Goal: Task Accomplishment & Management: Use online tool/utility

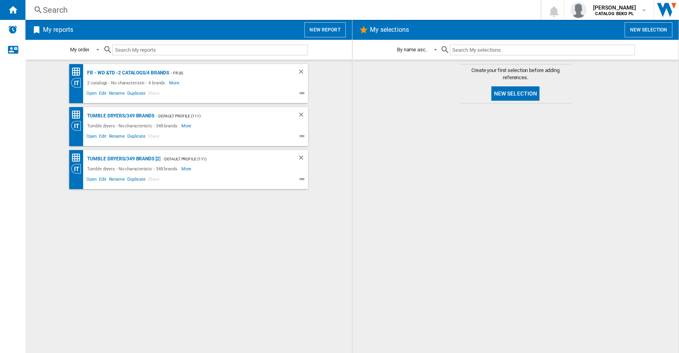
click at [337, 27] on button "New report" at bounding box center [324, 29] width 41 height 15
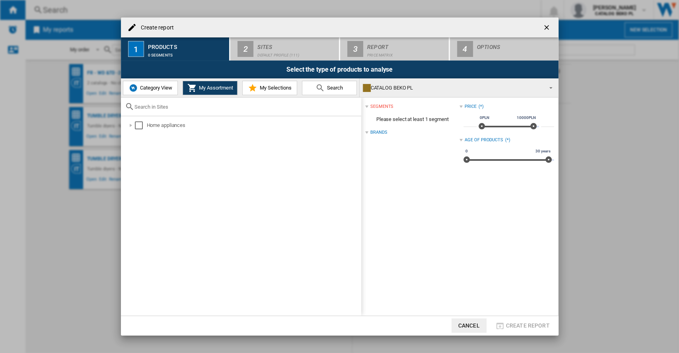
click at [372, 88] on div "CATALOG BEKO PL" at bounding box center [452, 87] width 179 height 11
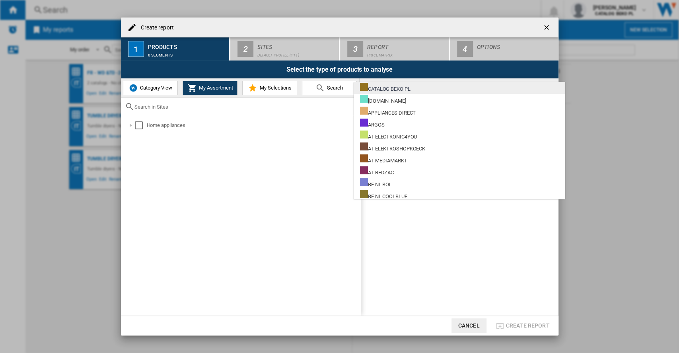
click at [383, 87] on div "CATALOG BEKO PL" at bounding box center [385, 88] width 51 height 10
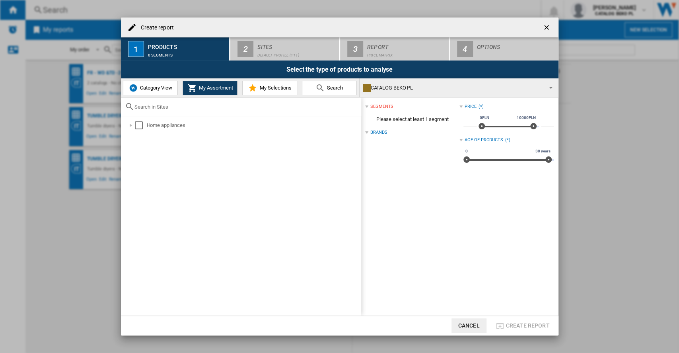
click at [258, 90] on span "My Selections" at bounding box center [274, 88] width 34 height 6
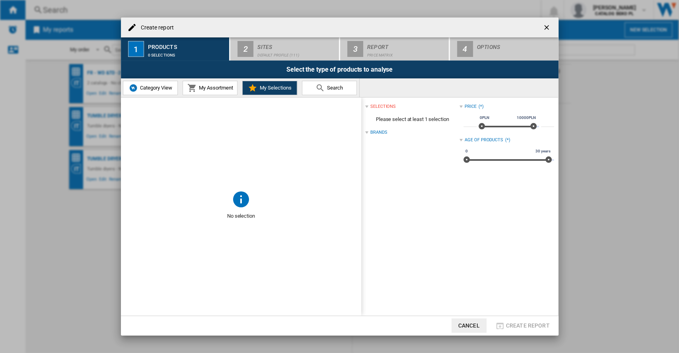
click at [228, 88] on span "My Assortment" at bounding box center [215, 88] width 36 height 6
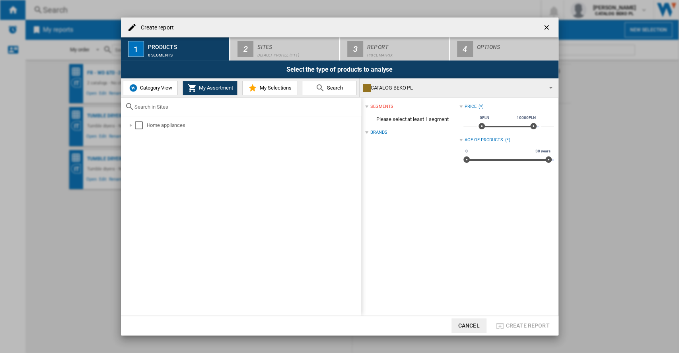
click at [143, 93] on button "Category View" at bounding box center [150, 88] width 55 height 14
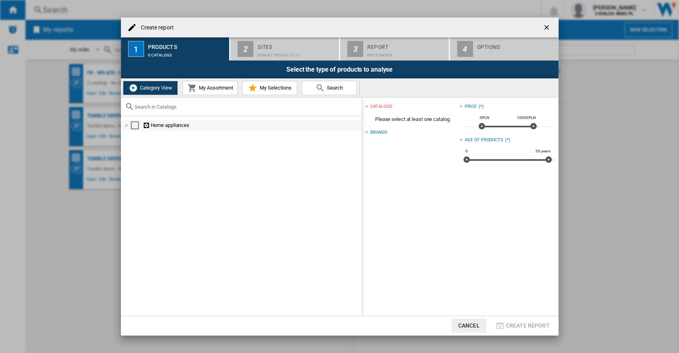
click at [126, 125] on div at bounding box center [127, 125] width 8 height 8
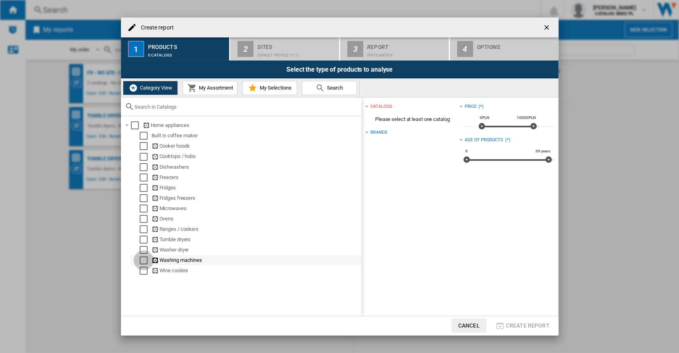
click at [146, 260] on div "Select" at bounding box center [144, 260] width 8 height 8
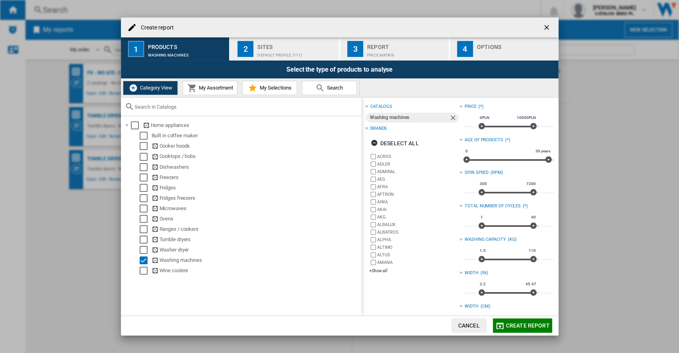
click at [221, 89] on span "My Assortment" at bounding box center [215, 88] width 36 height 6
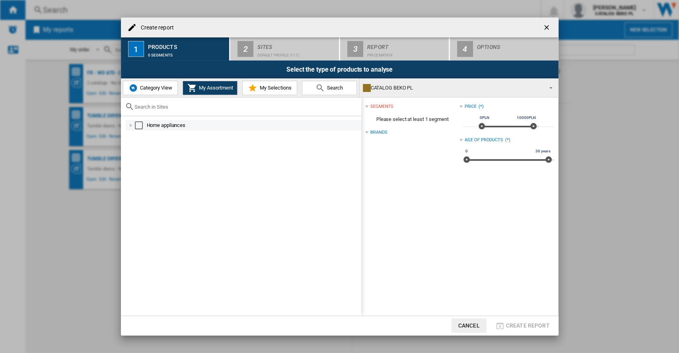
click at [130, 126] on div at bounding box center [131, 125] width 8 height 8
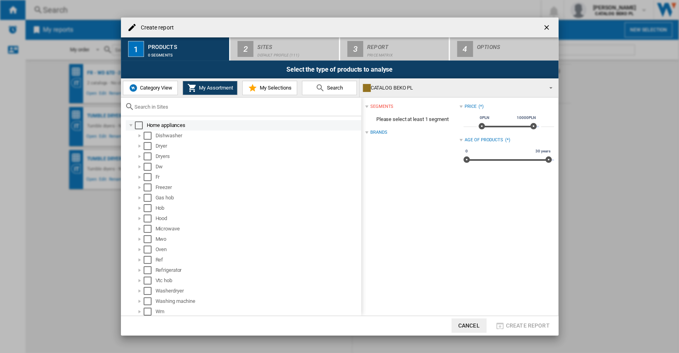
click at [127, 126] on div at bounding box center [131, 125] width 8 height 8
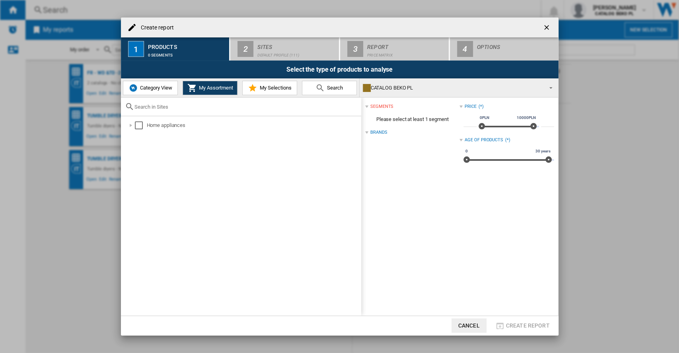
click at [150, 88] on span "Category View" at bounding box center [155, 88] width 34 height 6
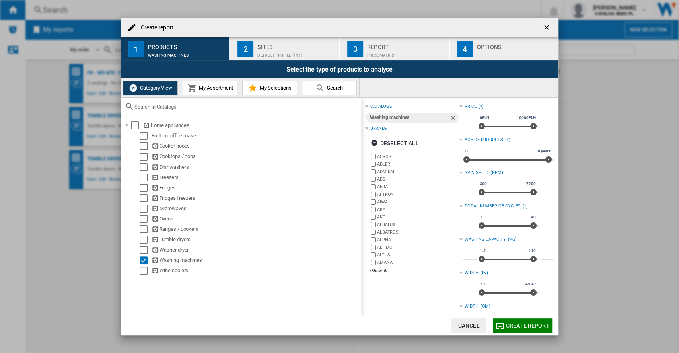
scroll to position [126, 0]
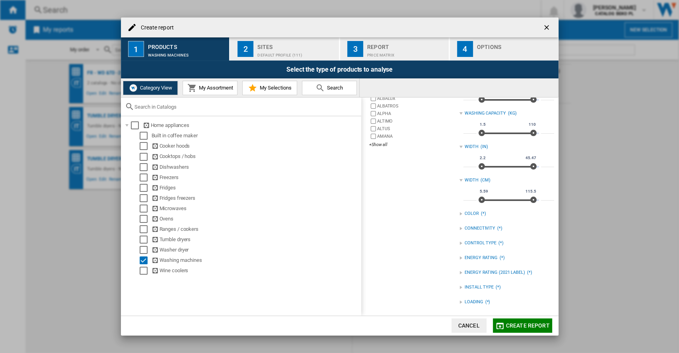
drag, startPoint x: 533, startPoint y: 323, endPoint x: 405, endPoint y: 155, distance: 211.6
click at [472, 273] on md-dialog-content "Create report 1 Products Washing machines 2 Sites Default profile (111) 3 Repor…" at bounding box center [340, 176] width 438 height 317
click at [310, 56] on div "Default profile (111)" at bounding box center [296, 53] width 78 height 8
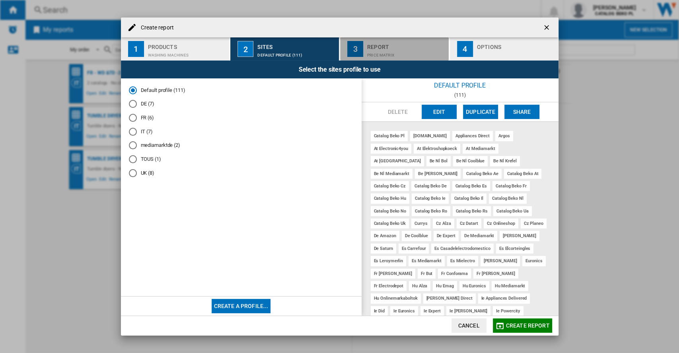
click at [395, 49] on div "Price Matrix" at bounding box center [406, 53] width 78 height 8
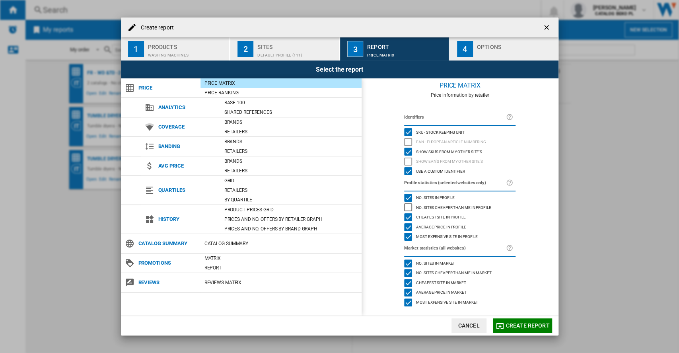
click at [255, 88] on div "Price Ranking" at bounding box center [280, 93] width 161 height 10
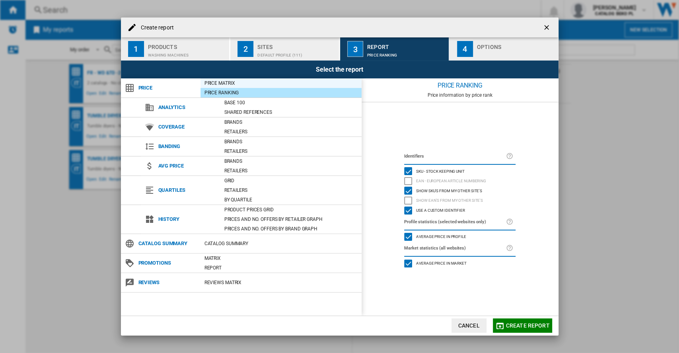
click at [257, 83] on div "Price Matrix" at bounding box center [280, 83] width 161 height 8
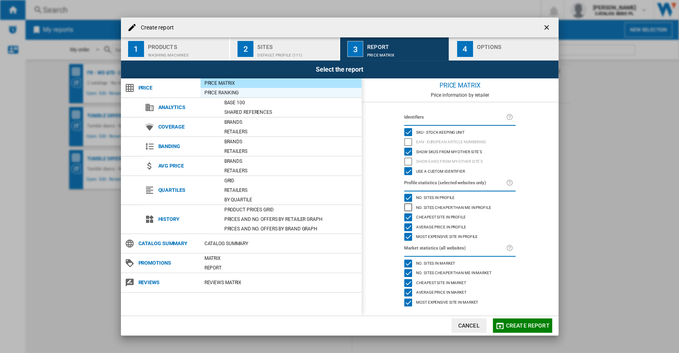
click at [257, 89] on div "Price Ranking" at bounding box center [280, 93] width 161 height 8
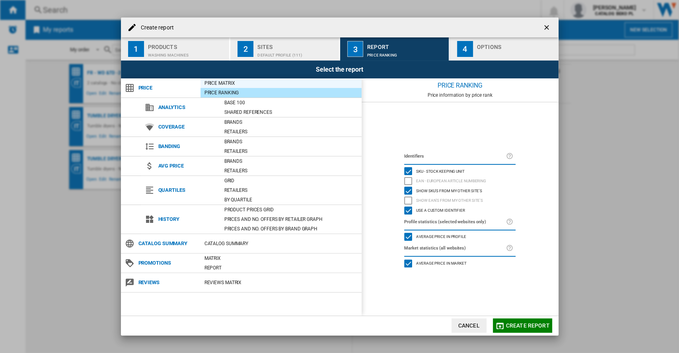
click at [244, 84] on div "Price Matrix" at bounding box center [280, 83] width 161 height 8
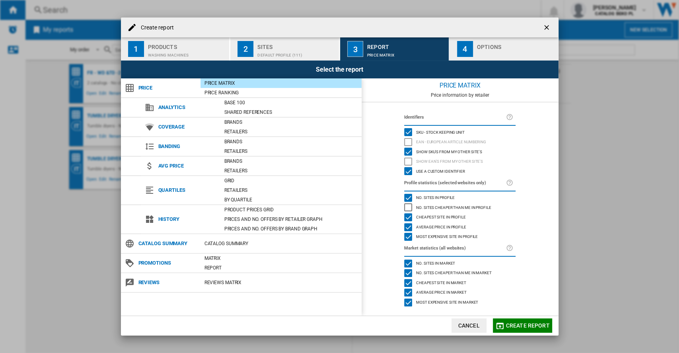
click at [484, 51] on div "button" at bounding box center [516, 53] width 78 height 8
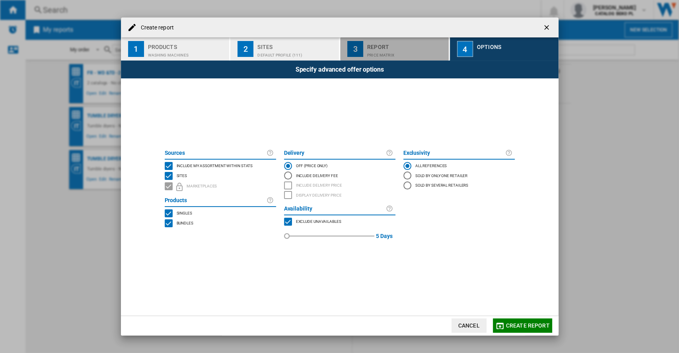
click at [421, 49] on div "Report" at bounding box center [406, 45] width 78 height 8
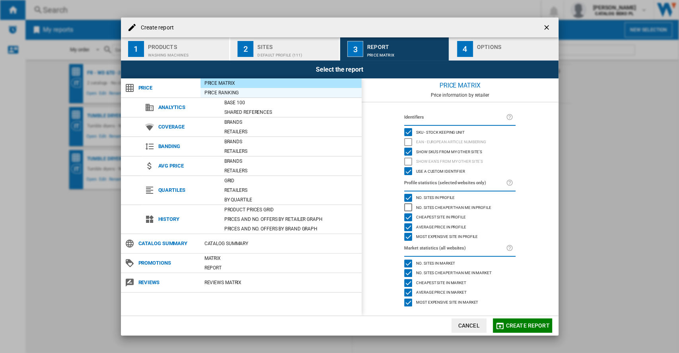
click at [262, 91] on div "Price Ranking" at bounding box center [280, 93] width 161 height 8
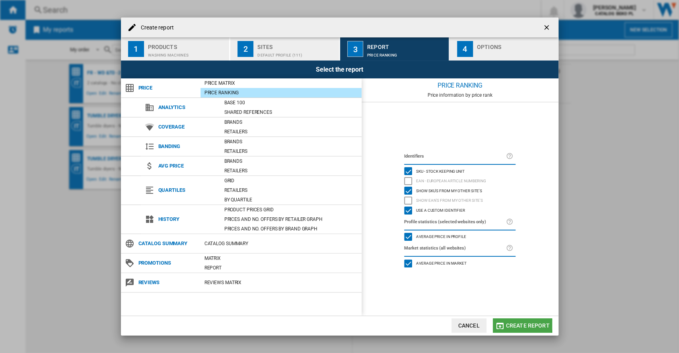
click at [514, 325] on span "Create report" at bounding box center [528, 325] width 44 height 6
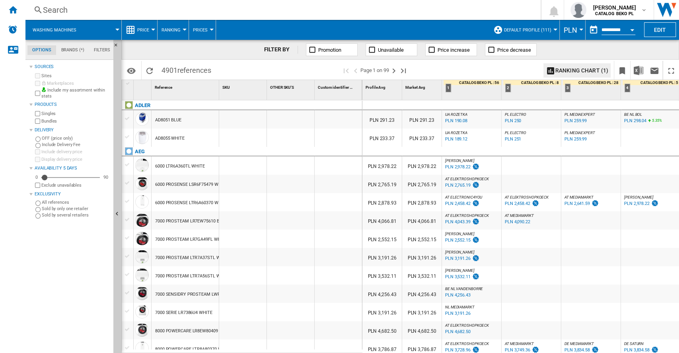
click at [566, 33] on span "PLN" at bounding box center [571, 30] width 14 height 8
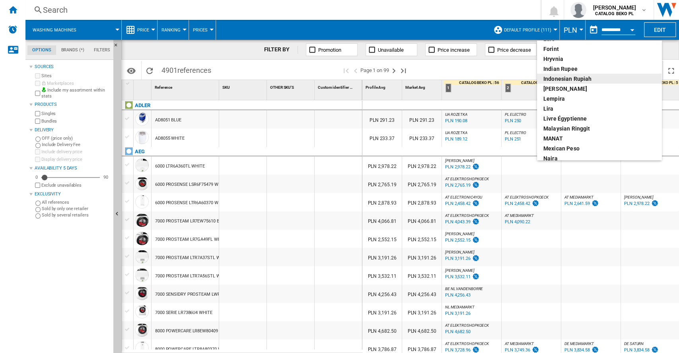
scroll to position [106, 0]
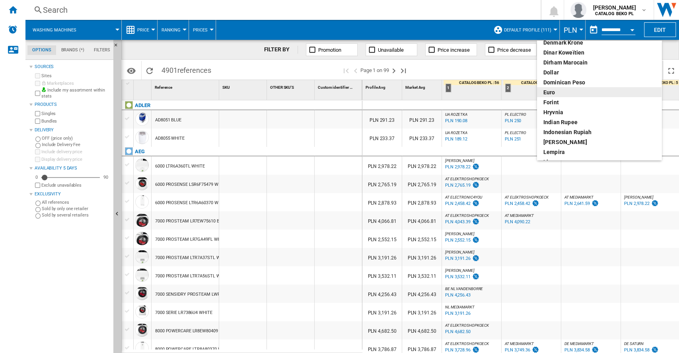
click at [562, 91] on div "euro" at bounding box center [599, 92] width 112 height 8
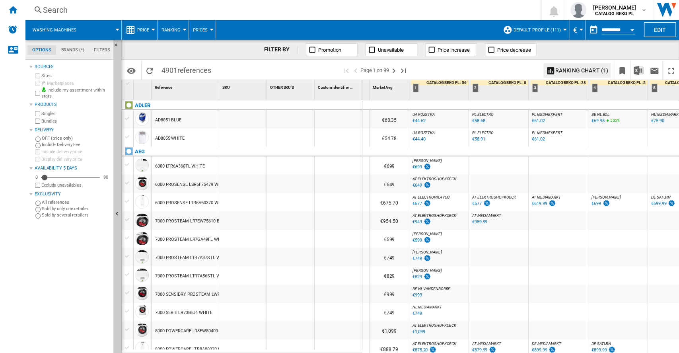
scroll to position [0, 82]
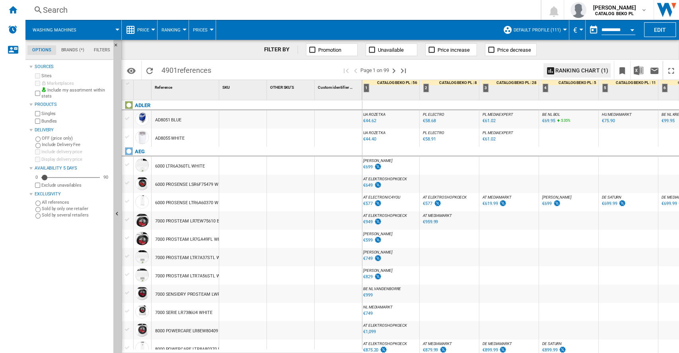
drag, startPoint x: 500, startPoint y: 257, endPoint x: 553, endPoint y: 257, distance: 52.9
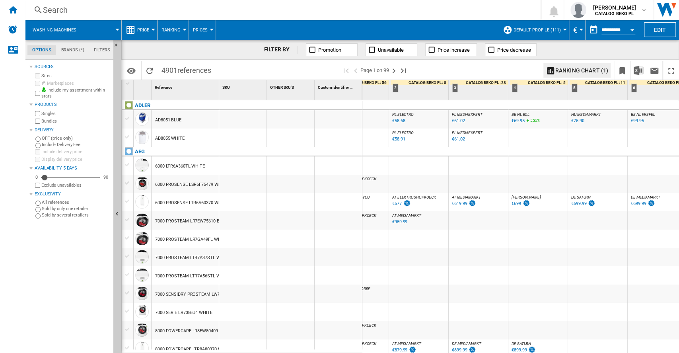
drag, startPoint x: 477, startPoint y: 270, endPoint x: 554, endPoint y: 262, distance: 77.2
drag, startPoint x: 541, startPoint y: 254, endPoint x: 611, endPoint y: 254, distance: 69.2
drag, startPoint x: 582, startPoint y: 256, endPoint x: 502, endPoint y: 256, distance: 80.8
drag, startPoint x: 514, startPoint y: 258, endPoint x: 444, endPoint y: 256, distance: 70.8
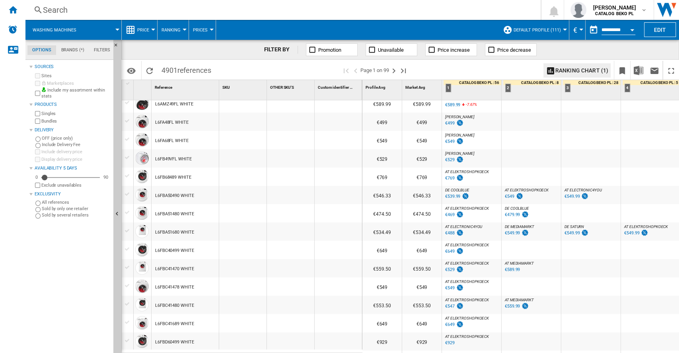
scroll to position [0, 0]
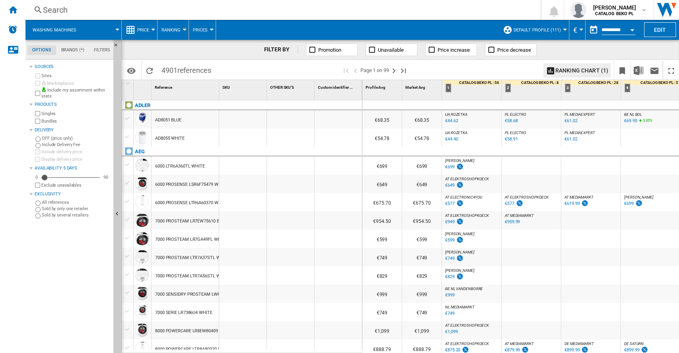
drag, startPoint x: 417, startPoint y: 348, endPoint x: 526, endPoint y: 348, distance: 109.0
click at [526, 339] on div "€888.79 €888.79 AT ELEKTROSHOPKOECK : AT ELEKTROSHOPKOECK -1.0 % €875.20 % N/A …" at bounding box center [610, 339] width 497 height 0
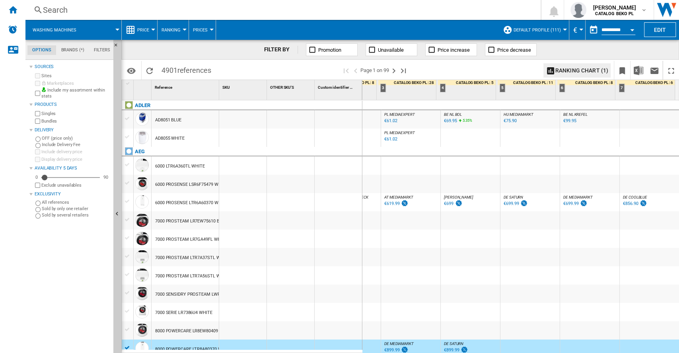
click at [635, 265] on div at bounding box center [650, 257] width 60 height 18
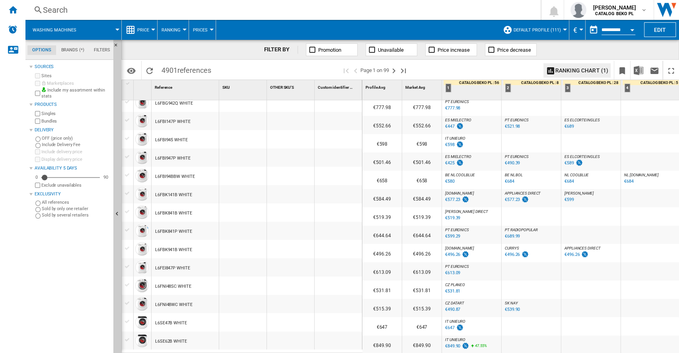
click at [485, 272] on div "PT EURONICS : PT EURONICS -1.0 % €613.09 % N/A PT EURONICS : PT EURONICS" at bounding box center [472, 273] width 56 height 18
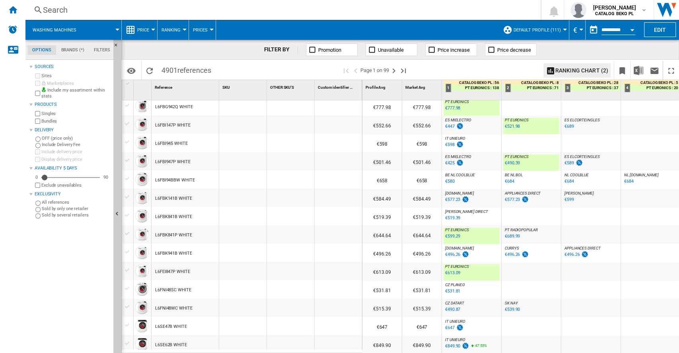
click at [489, 269] on div "PT EURONICS : PT EURONICS -1.0 % €613.09 % N/A PT EURONICS : PT EURONICS" at bounding box center [472, 273] width 56 height 18
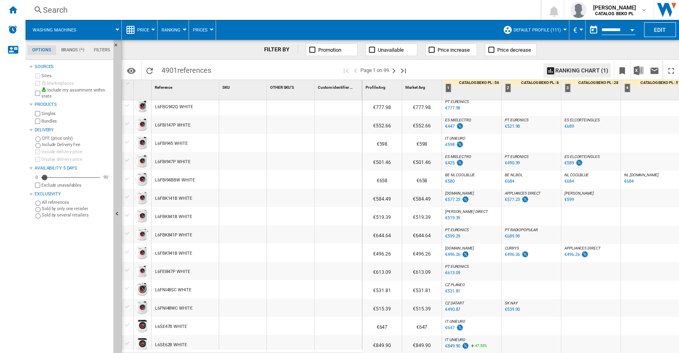
click at [488, 270] on div "PT EURONICS : PT EURONICS -1.0 % €613.09 % N/A PT EURONICS : PT EURONICS" at bounding box center [472, 273] width 56 height 18
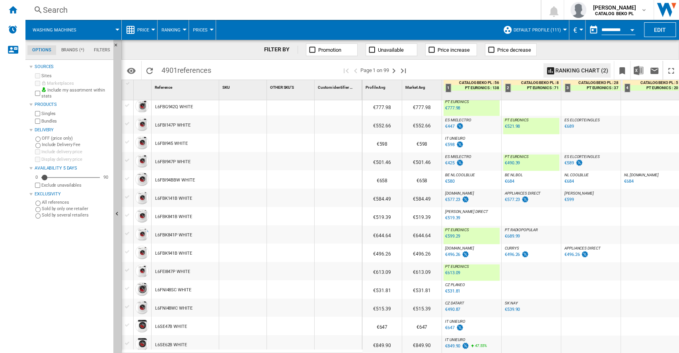
click at [488, 270] on div "PT EURONICS : PT EURONICS -1.0 % €613.09 % N/A PT EURONICS : PT EURONICS" at bounding box center [472, 273] width 56 height 18
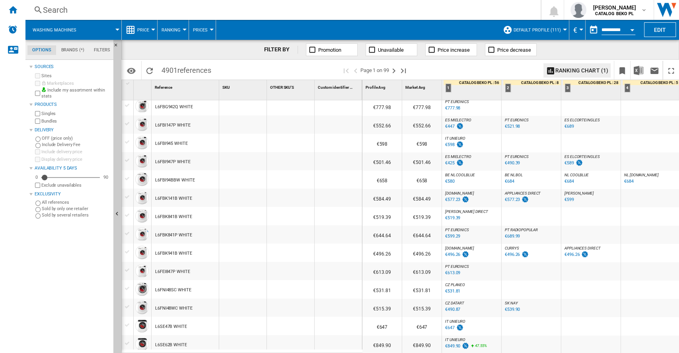
click at [483, 82] on div "CATALOG BEKO PL : 56" at bounding box center [473, 82] width 58 height 5
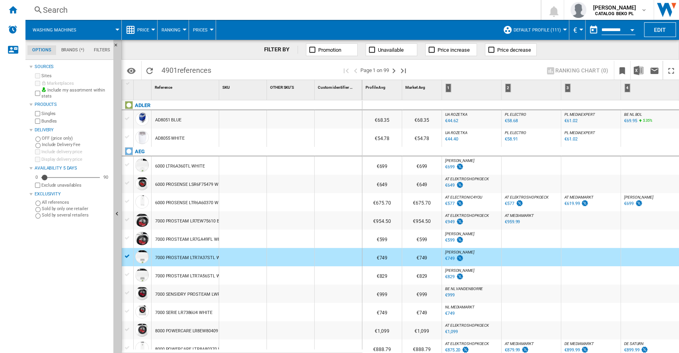
click at [612, 32] on input "**********" at bounding box center [618, 30] width 34 height 7
click at [632, 29] on div "Open calendar" at bounding box center [632, 30] width 4 height 2
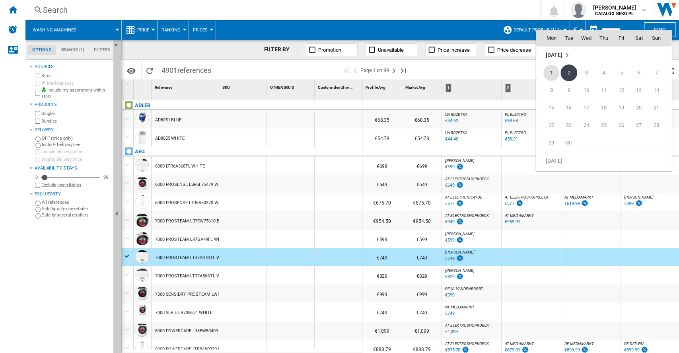
click at [553, 70] on span "1" at bounding box center [551, 73] width 16 height 16
type input "**********"
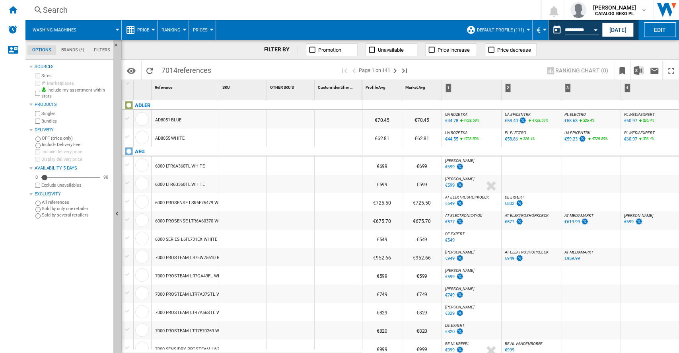
click at [525, 31] on button "Default profile (111)" at bounding box center [502, 30] width 51 height 20
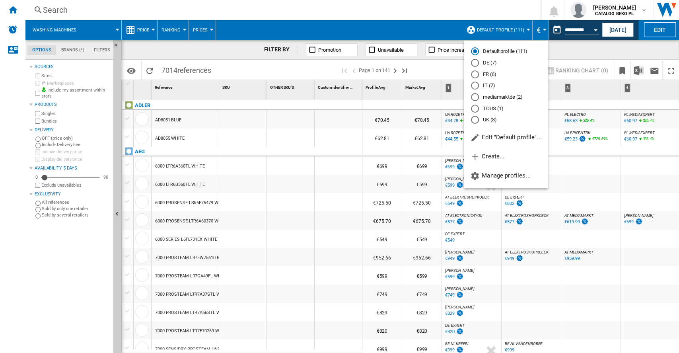
click at [525, 31] on md-backdrop at bounding box center [339, 176] width 679 height 353
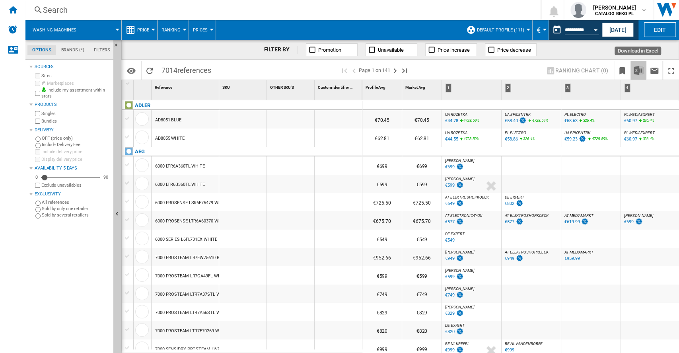
click at [636, 73] on img "Download in Excel" at bounding box center [639, 71] width 10 height 10
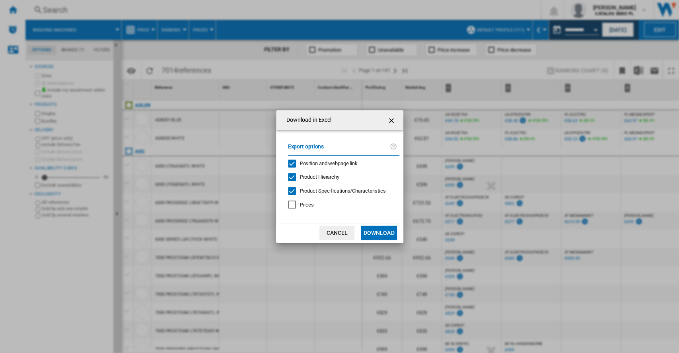
click at [294, 206] on div "Prices" at bounding box center [292, 204] width 8 height 8
click at [376, 232] on button "Download" at bounding box center [379, 233] width 36 height 14
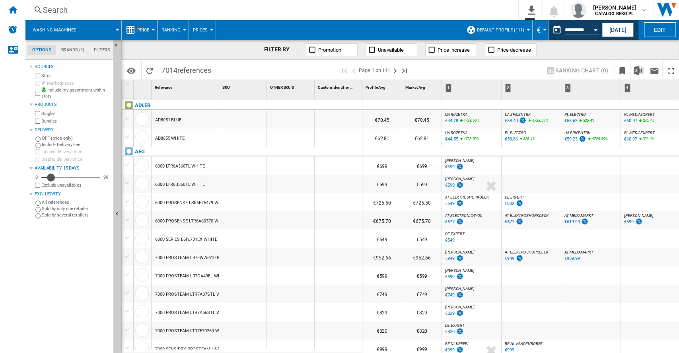
drag, startPoint x: 46, startPoint y: 177, endPoint x: 51, endPoint y: 177, distance: 5.2
click at [51, 177] on div "Availability" at bounding box center [51, 177] width 8 height 8
click at [535, 11] on ng-md-icon "0\a export" at bounding box center [530, 9] width 10 height 10
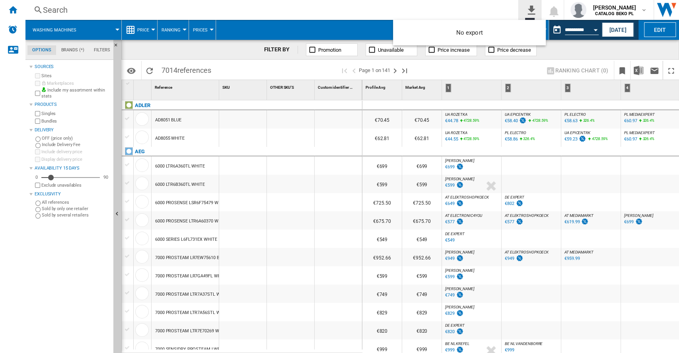
click at [535, 11] on md-backdrop at bounding box center [339, 176] width 679 height 353
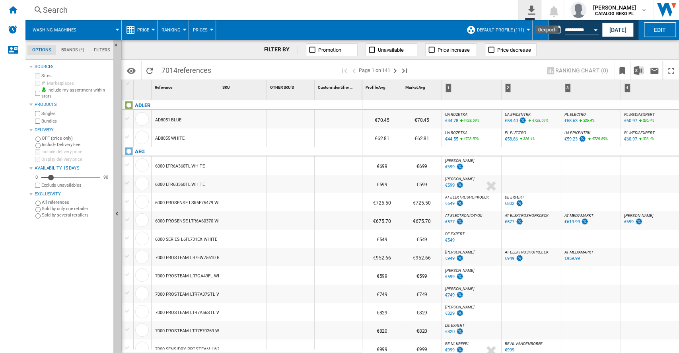
click at [535, 11] on ng-md-icon "0\a export" at bounding box center [530, 9] width 10 height 10
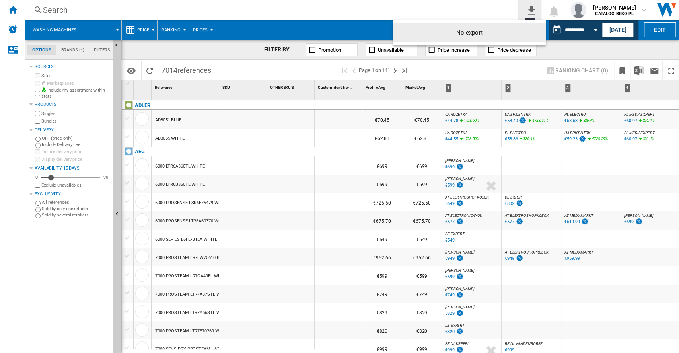
click at [535, 11] on md-backdrop at bounding box center [339, 176] width 679 height 353
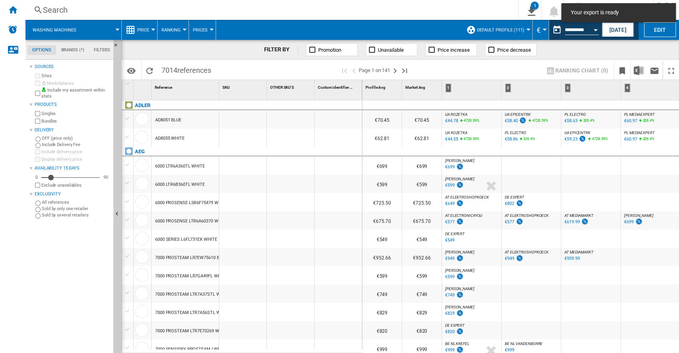
click at [203, 29] on span "Prices" at bounding box center [200, 29] width 15 height 5
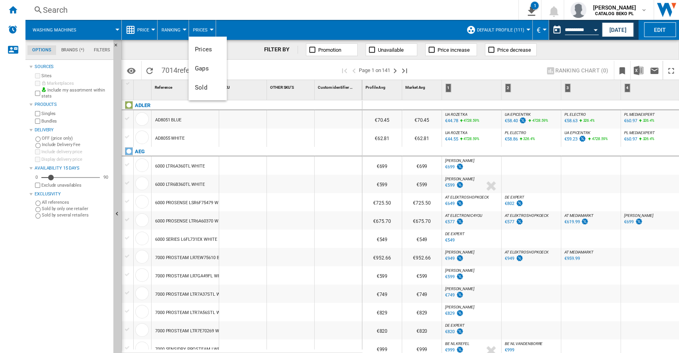
click at [261, 21] on md-backdrop at bounding box center [339, 176] width 679 height 353
